Goal: Register for event/course

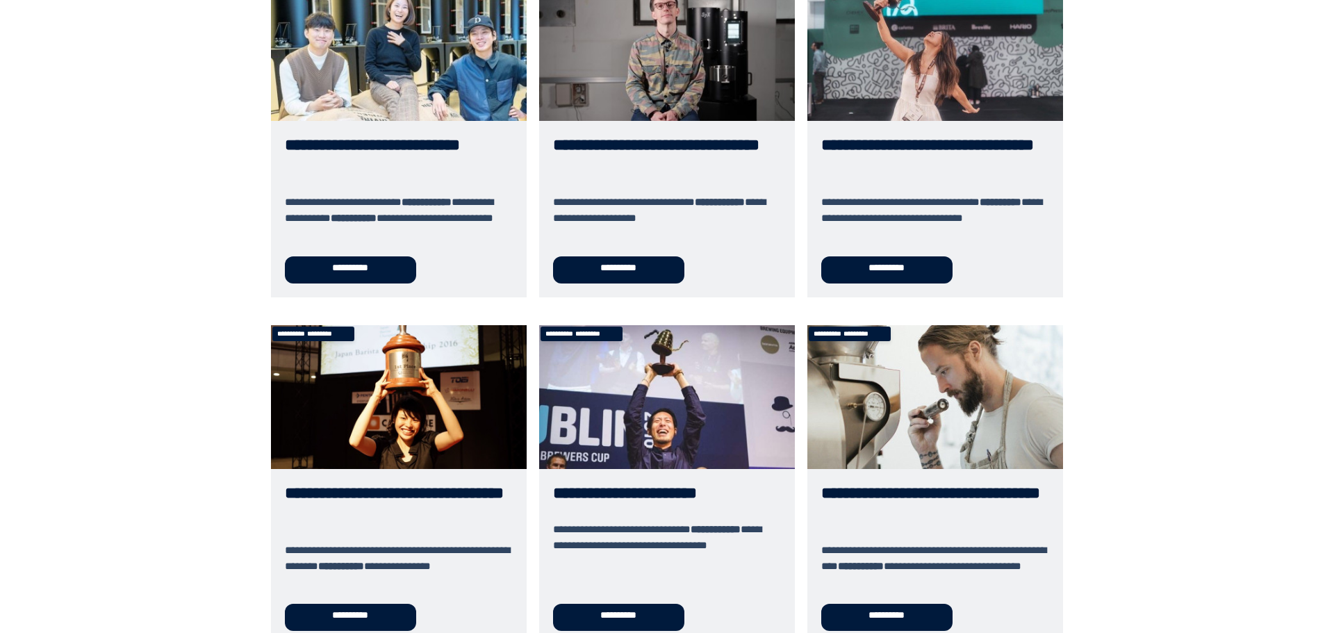
scroll to position [278, 0]
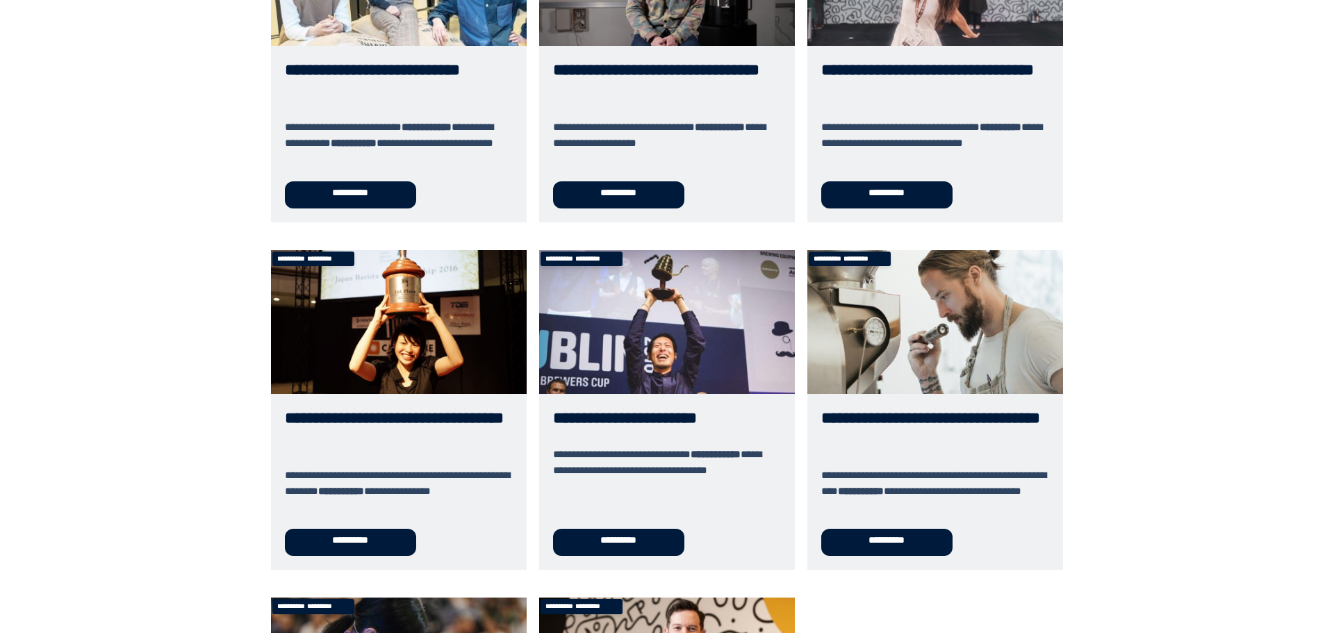
click at [967, 313] on link "**********" at bounding box center [936, 410] width 256 height 320
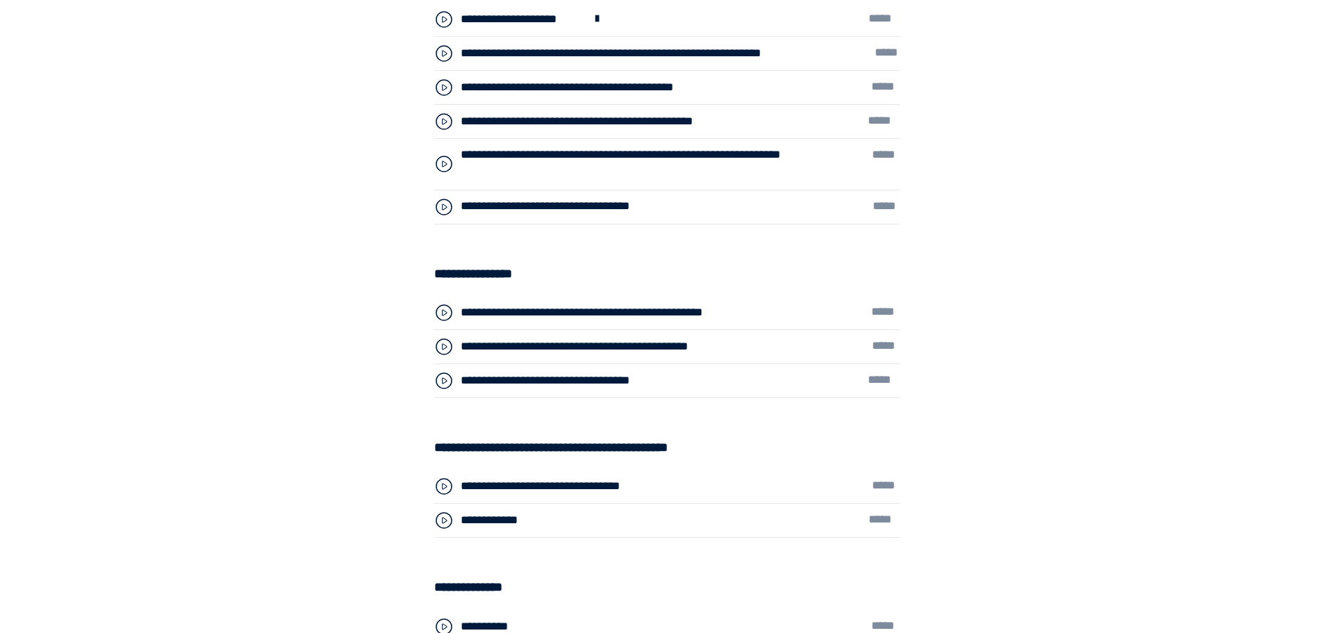
scroll to position [4587, 0]
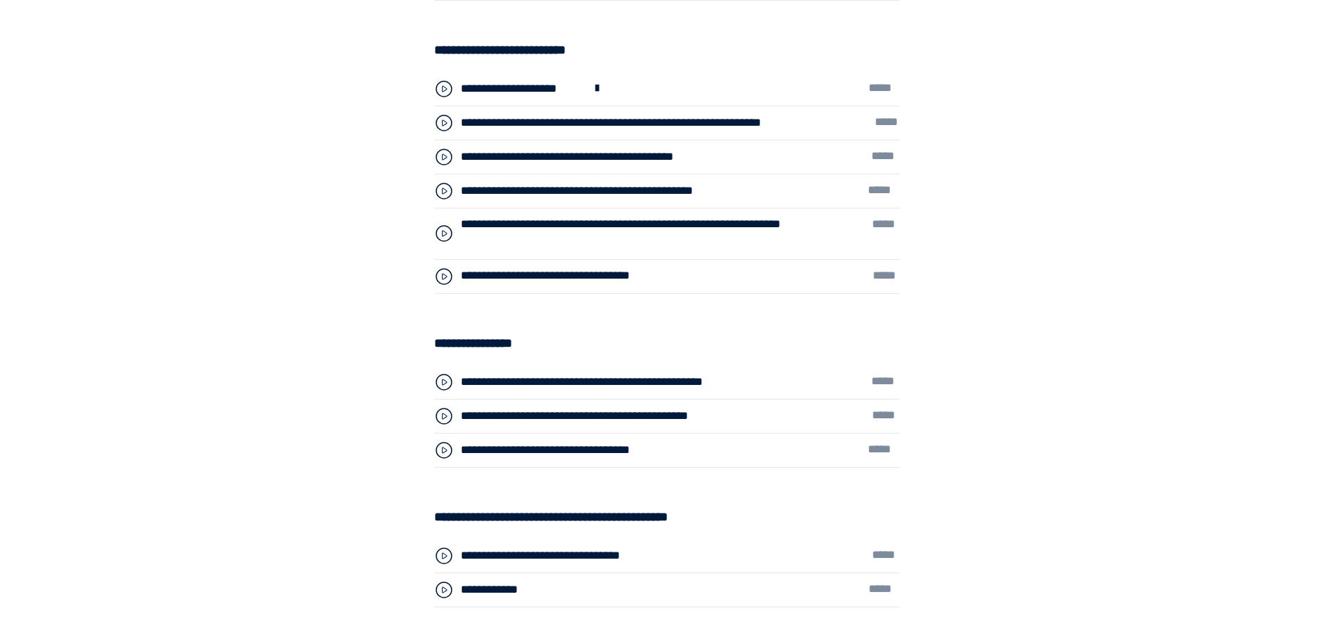
click at [653, 158] on div "**********" at bounding box center [593, 157] width 265 height 18
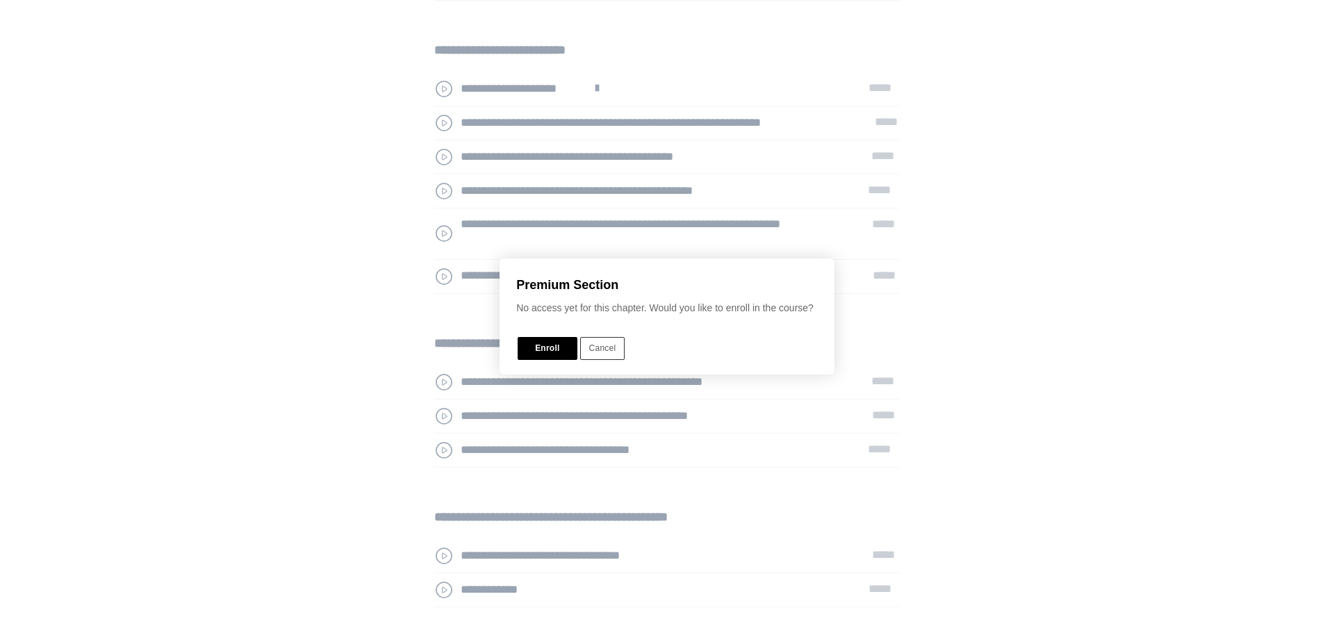
click at [544, 348] on button "Enroll" at bounding box center [547, 348] width 59 height 23
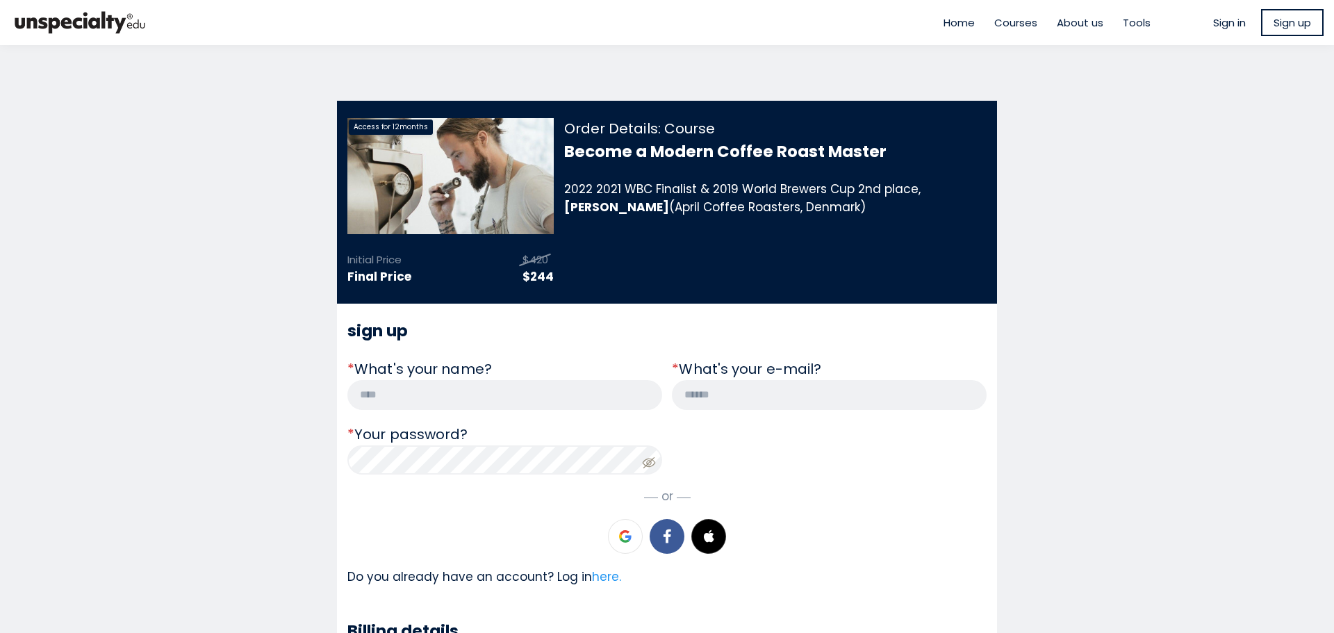
type input "**********"
click at [1230, 22] on span "Sign in" at bounding box center [1230, 23] width 33 height 16
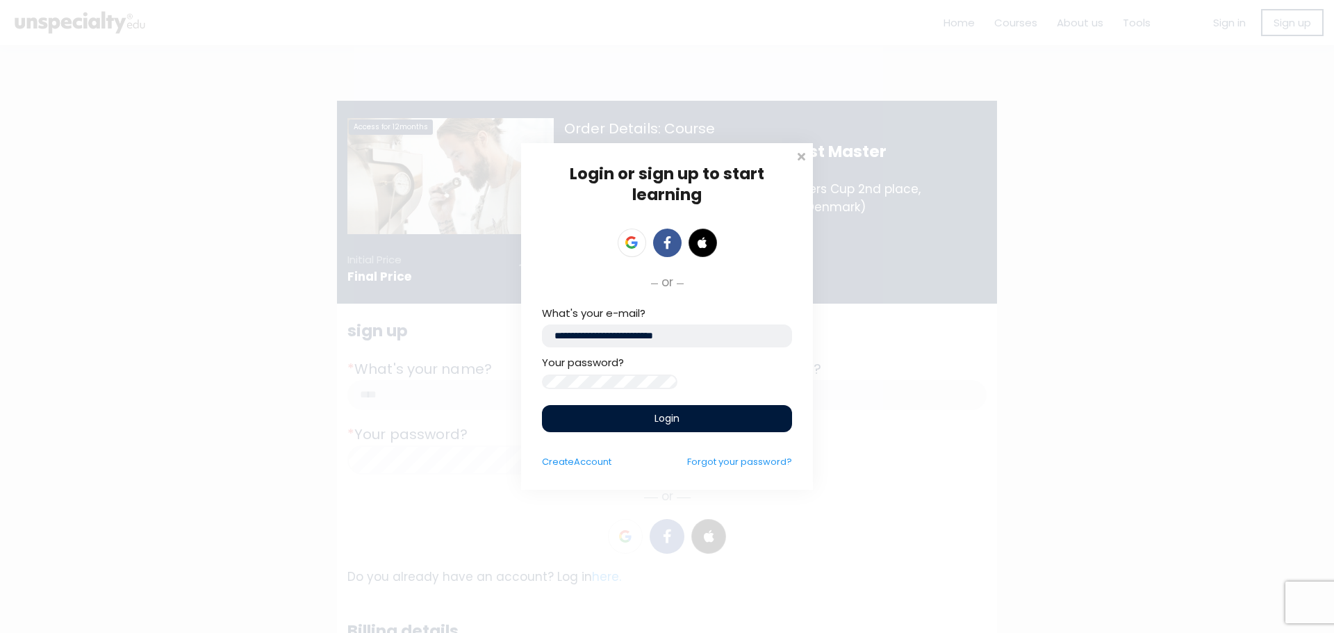
click at [664, 420] on span "Login" at bounding box center [667, 418] width 25 height 15
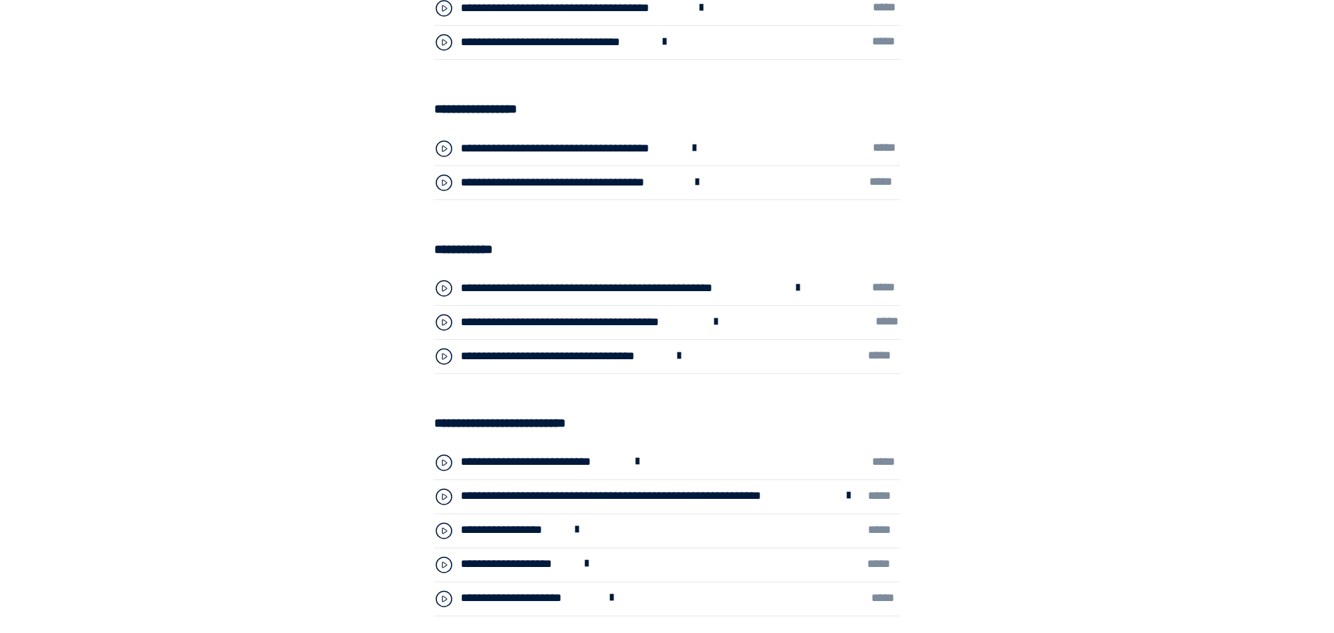
scroll to position [4379, 0]
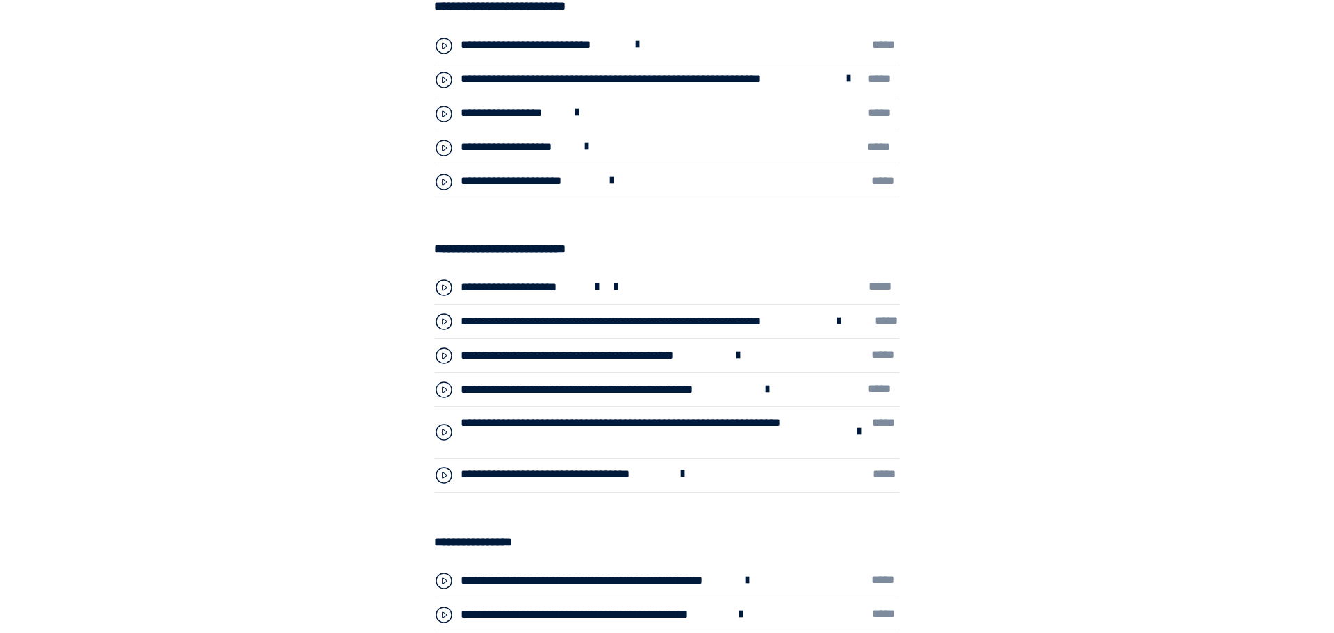
click at [632, 354] on div "**********" at bounding box center [593, 356] width 265 height 18
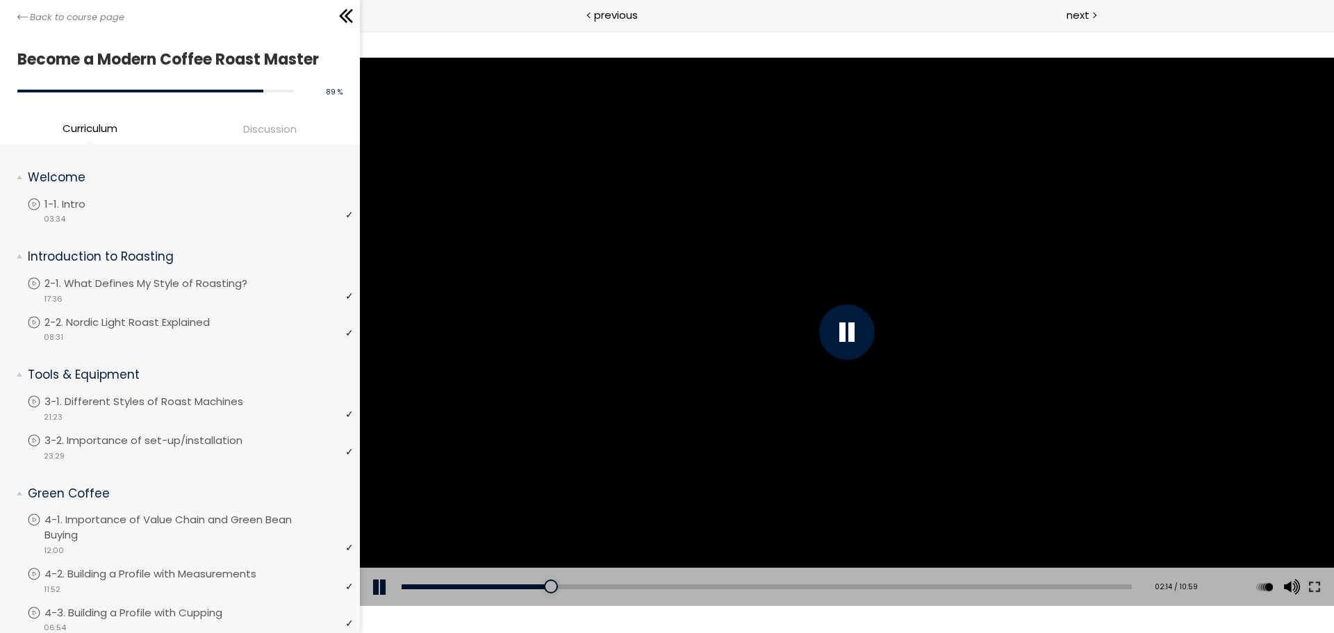
click at [852, 346] on div at bounding box center [847, 332] width 56 height 56
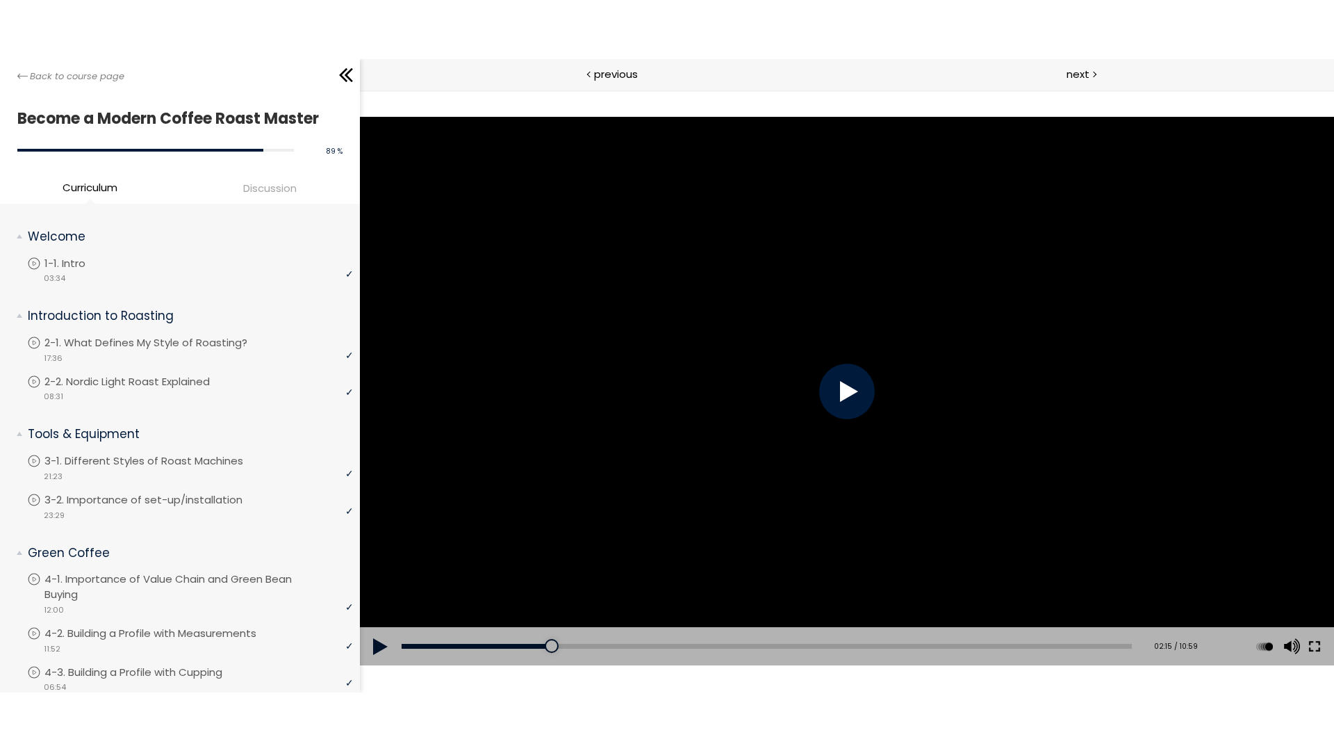
click at [1318, 632] on button at bounding box center [1314, 645] width 25 height 39
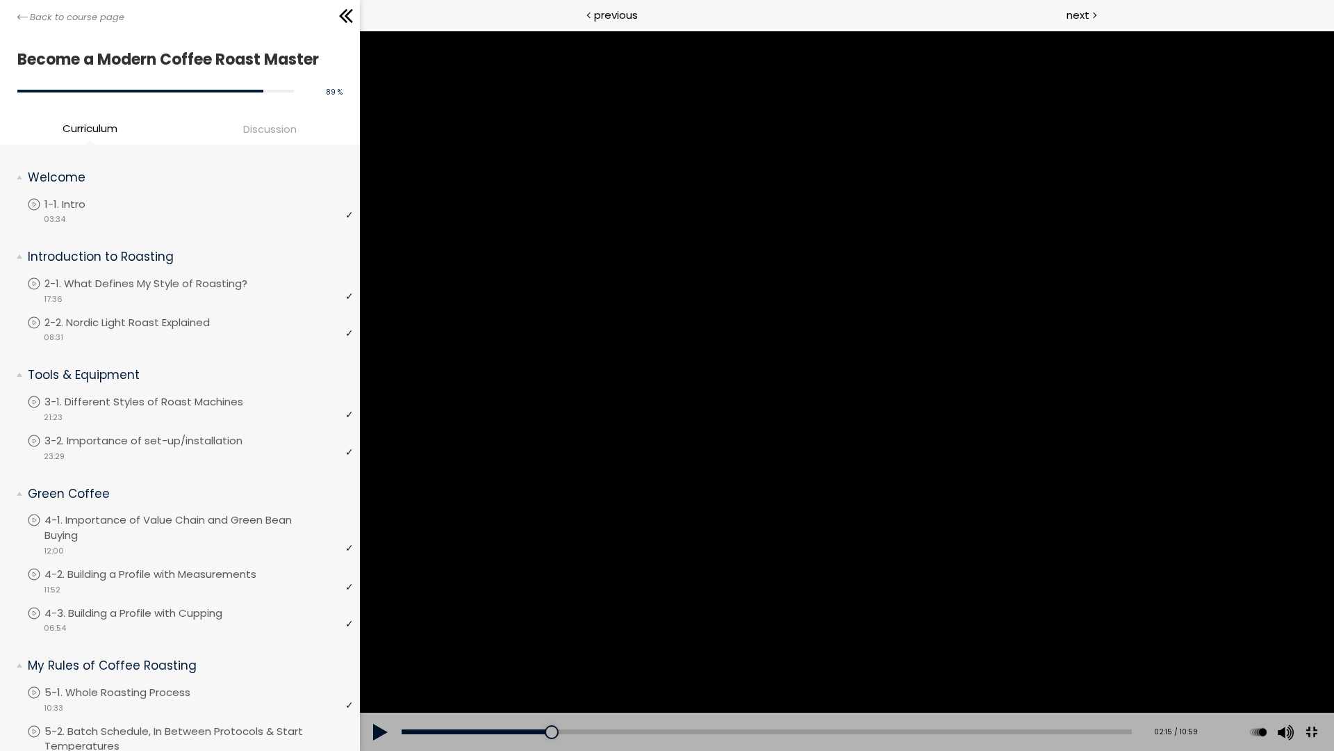
click at [1328, 632] on button at bounding box center [1311, 732] width 31 height 31
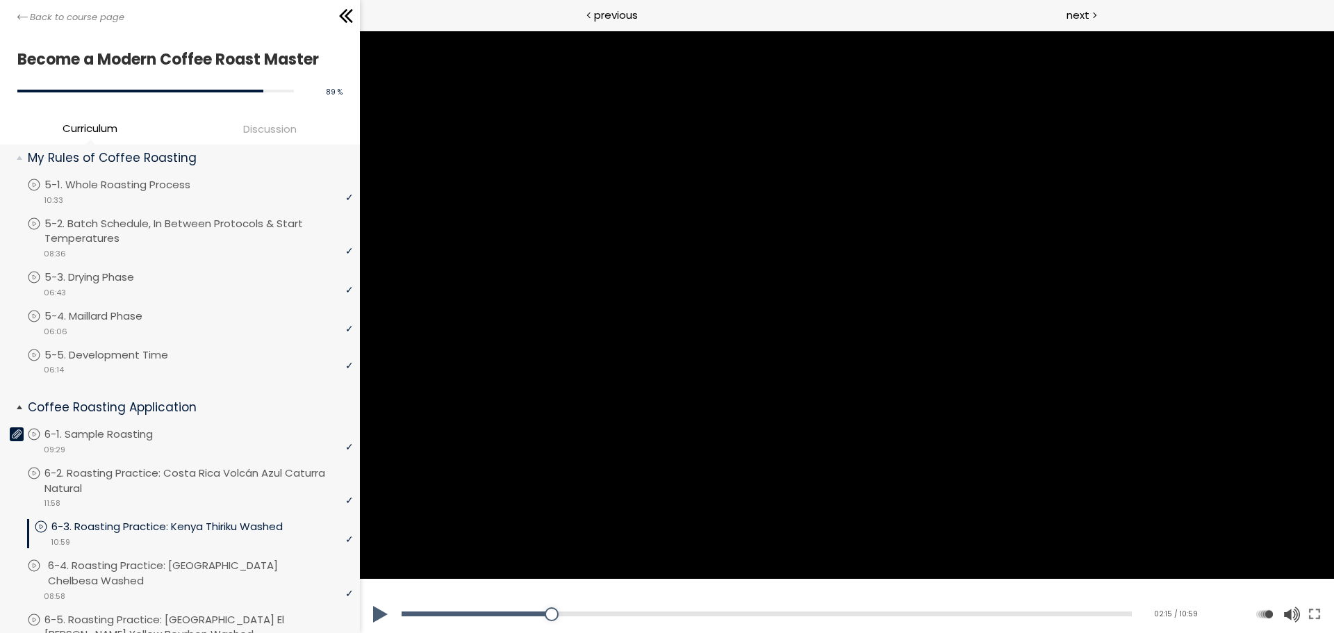
scroll to position [626, 0]
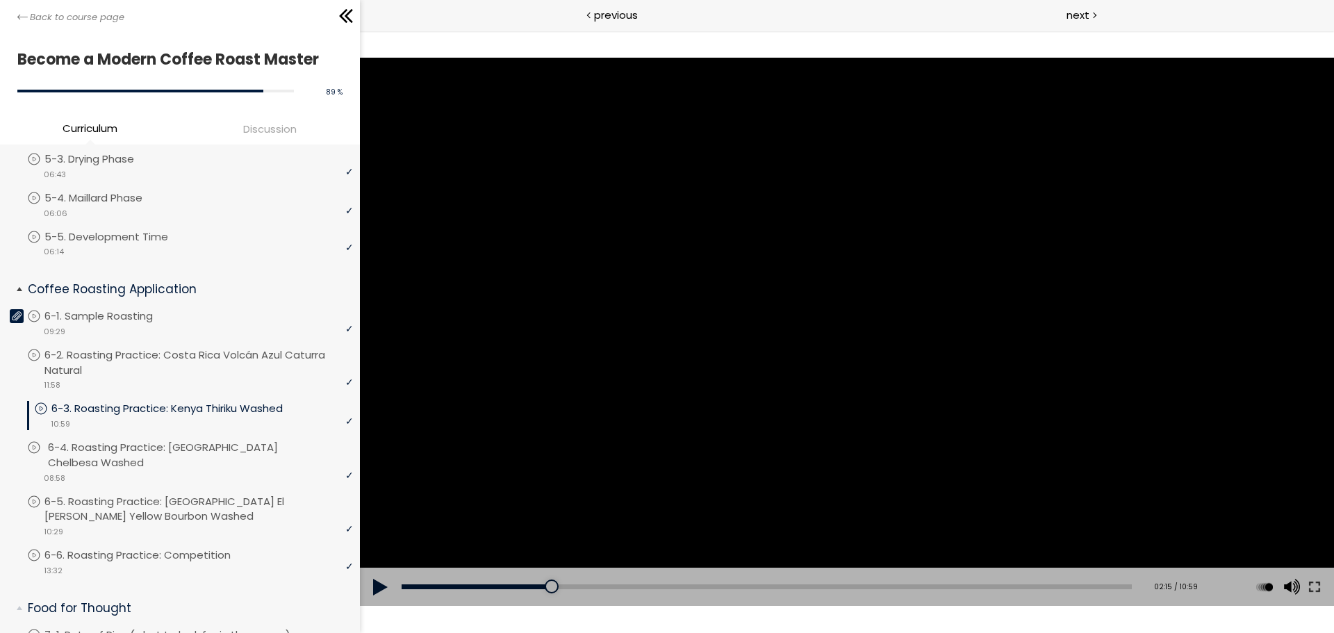
click at [177, 452] on p "6-4. Roasting Practice: [GEOGRAPHIC_DATA] Chelbesa Washed" at bounding box center [202, 455] width 309 height 31
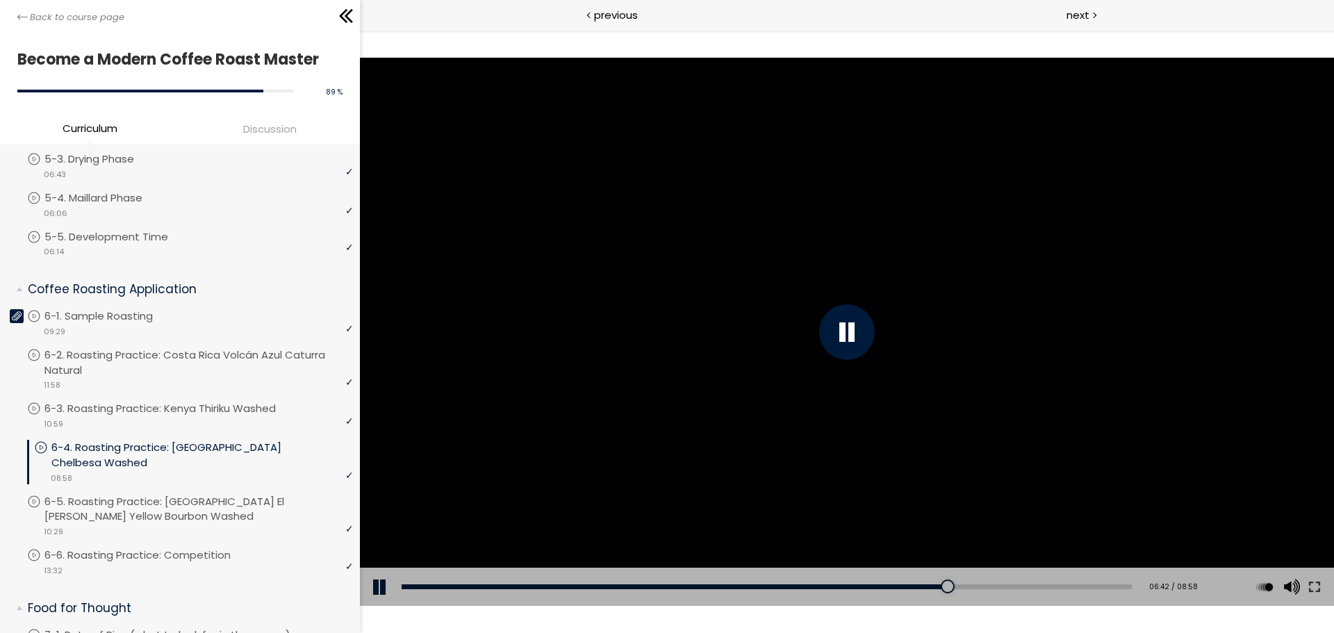
click at [855, 341] on div at bounding box center [847, 332] width 56 height 56
click at [199, 494] on p "6-5. Roasting Practice: [GEOGRAPHIC_DATA] El [PERSON_NAME] Yellow Bourbon Washed" at bounding box center [202, 509] width 309 height 31
click at [833, 591] on div "Add chapter 06:17" at bounding box center [767, 587] width 730 height 39
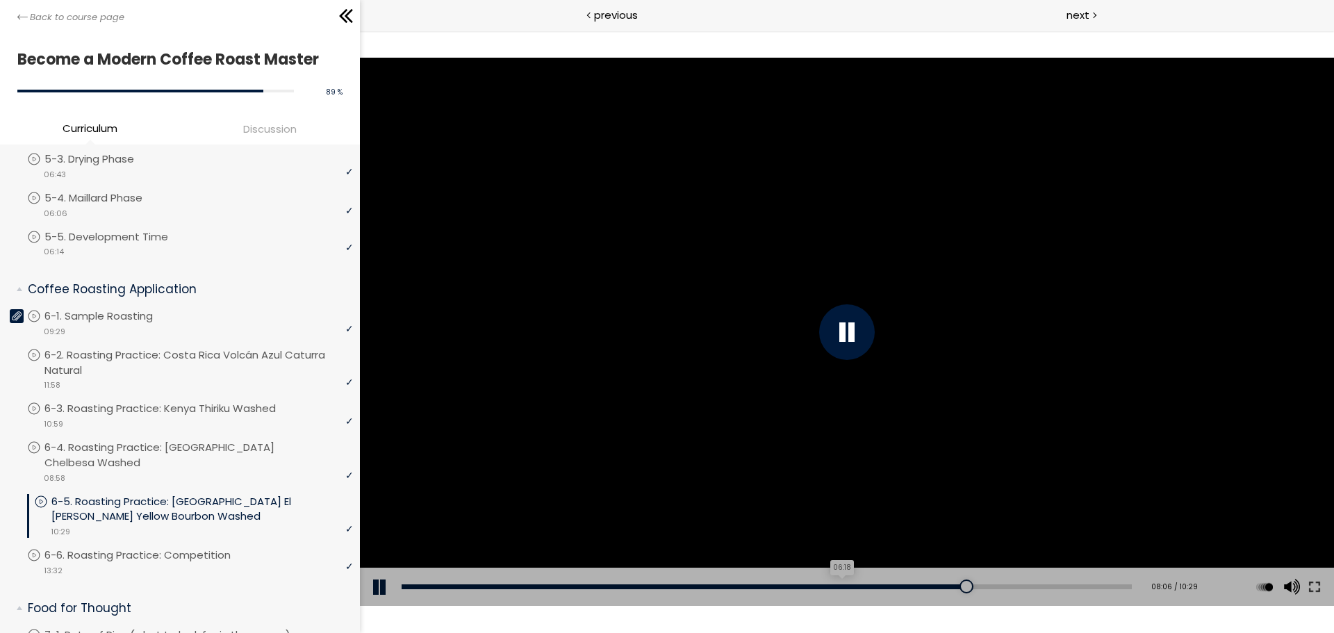
click at [837, 585] on div "06:18" at bounding box center [767, 587] width 730 height 5
click at [762, 603] on div "Add chapter 06:09" at bounding box center [767, 587] width 730 height 39
click at [760, 587] on div "05:12" at bounding box center [767, 587] width 730 height 5
click at [853, 325] on div at bounding box center [847, 332] width 56 height 56
click at [150, 350] on p "6-2. Roasting Practice: Costa Rica Volcán Azul Caturra Natural" at bounding box center [202, 363] width 309 height 31
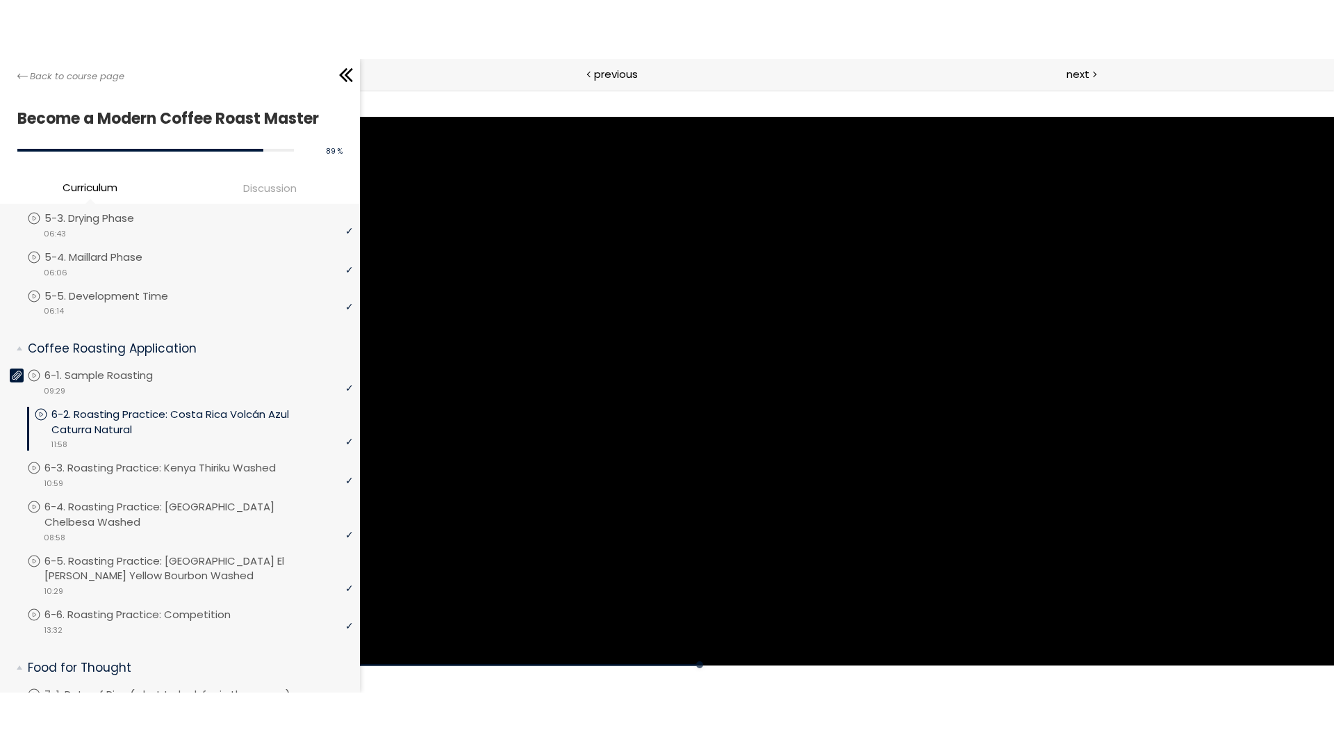
scroll to position [1042, 0]
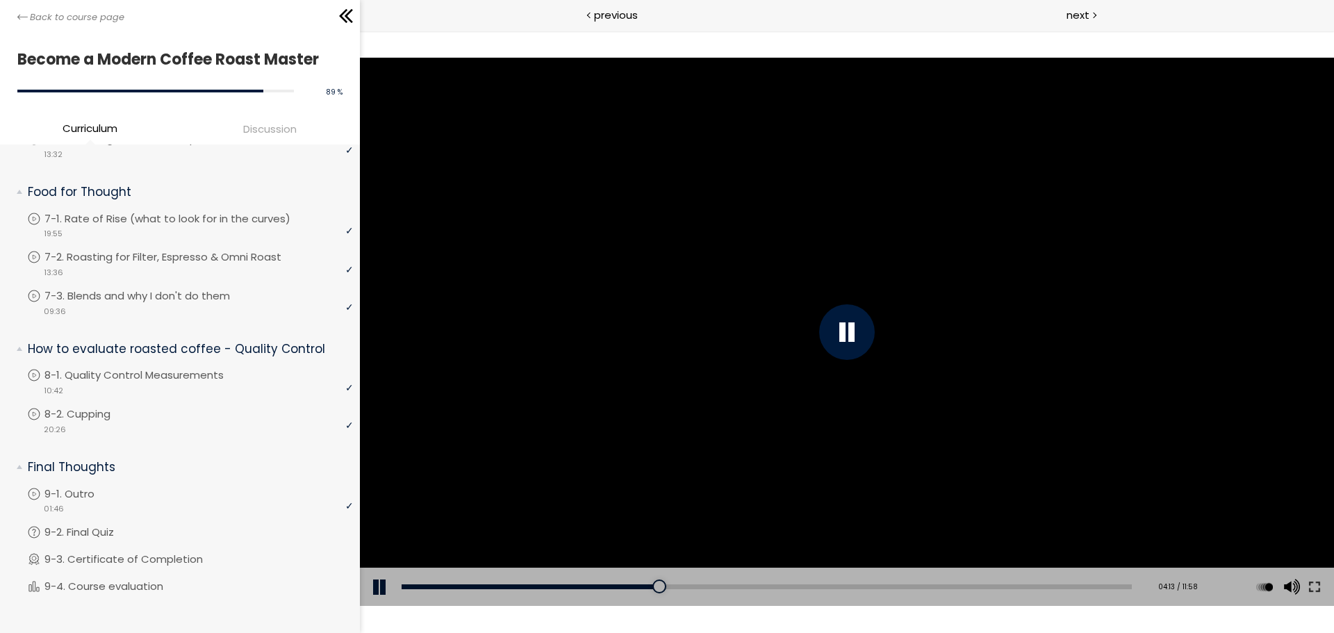
click at [827, 341] on div at bounding box center [847, 332] width 56 height 56
click at [1316, 597] on button at bounding box center [1314, 587] width 25 height 39
